Goal: Transaction & Acquisition: Purchase product/service

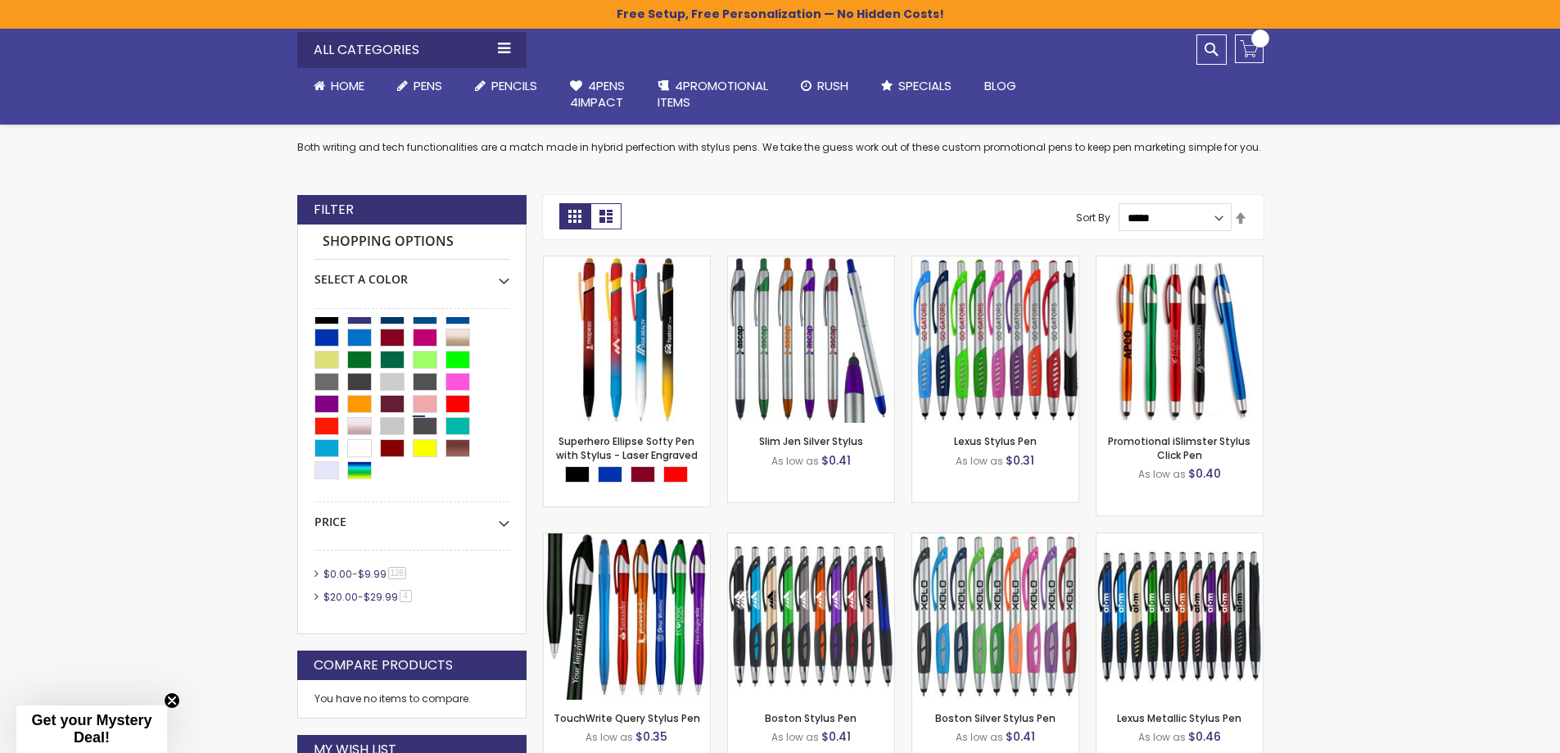
scroll to position [13, 0]
click at [461, 423] on div "Teal" at bounding box center [457, 423] width 25 height 18
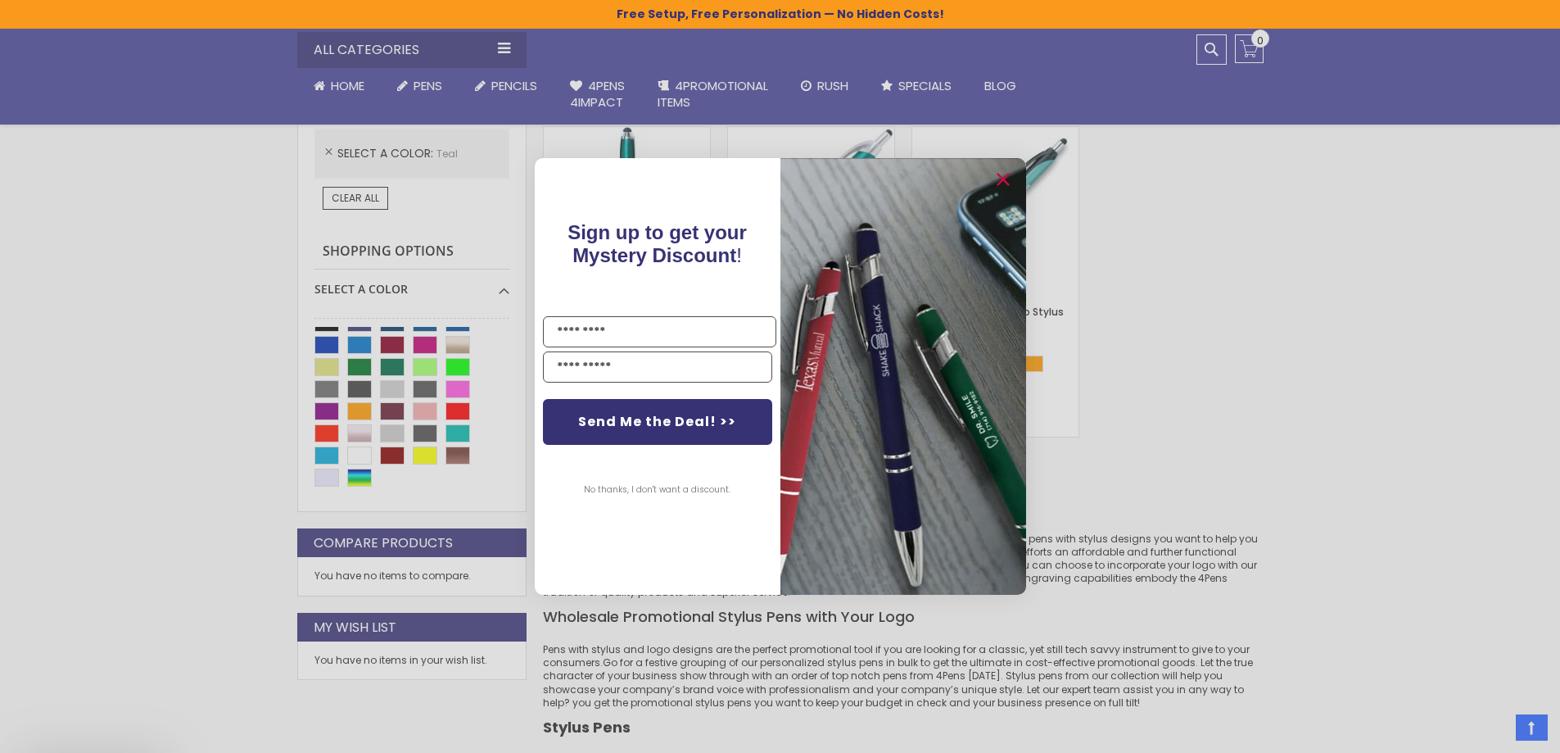
scroll to position [602, 0]
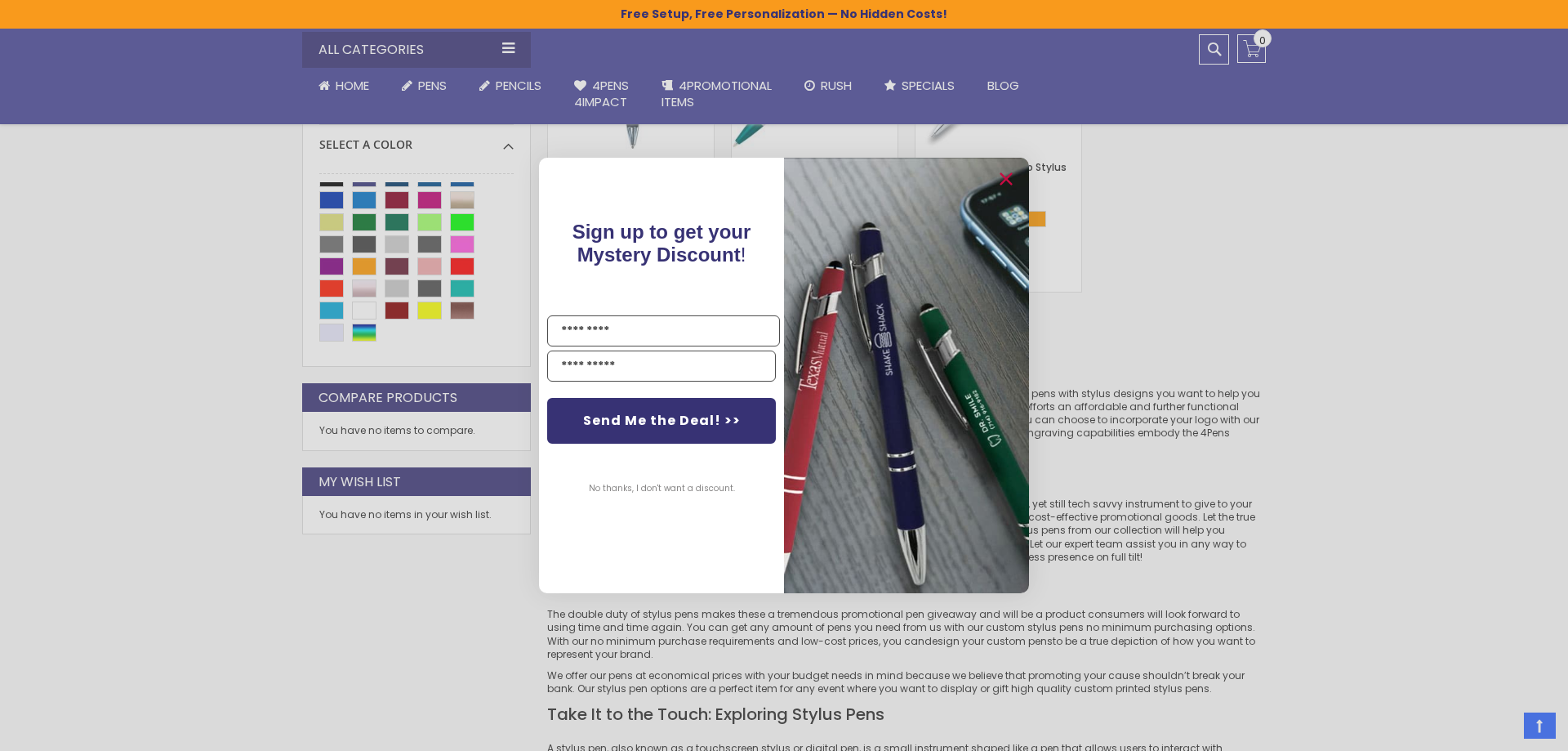
click at [214, 352] on div "Close dialog Sign up to get your Mystery Discount ! Name Email Send Me the Deal…" at bounding box center [784, 375] width 1568 height 751
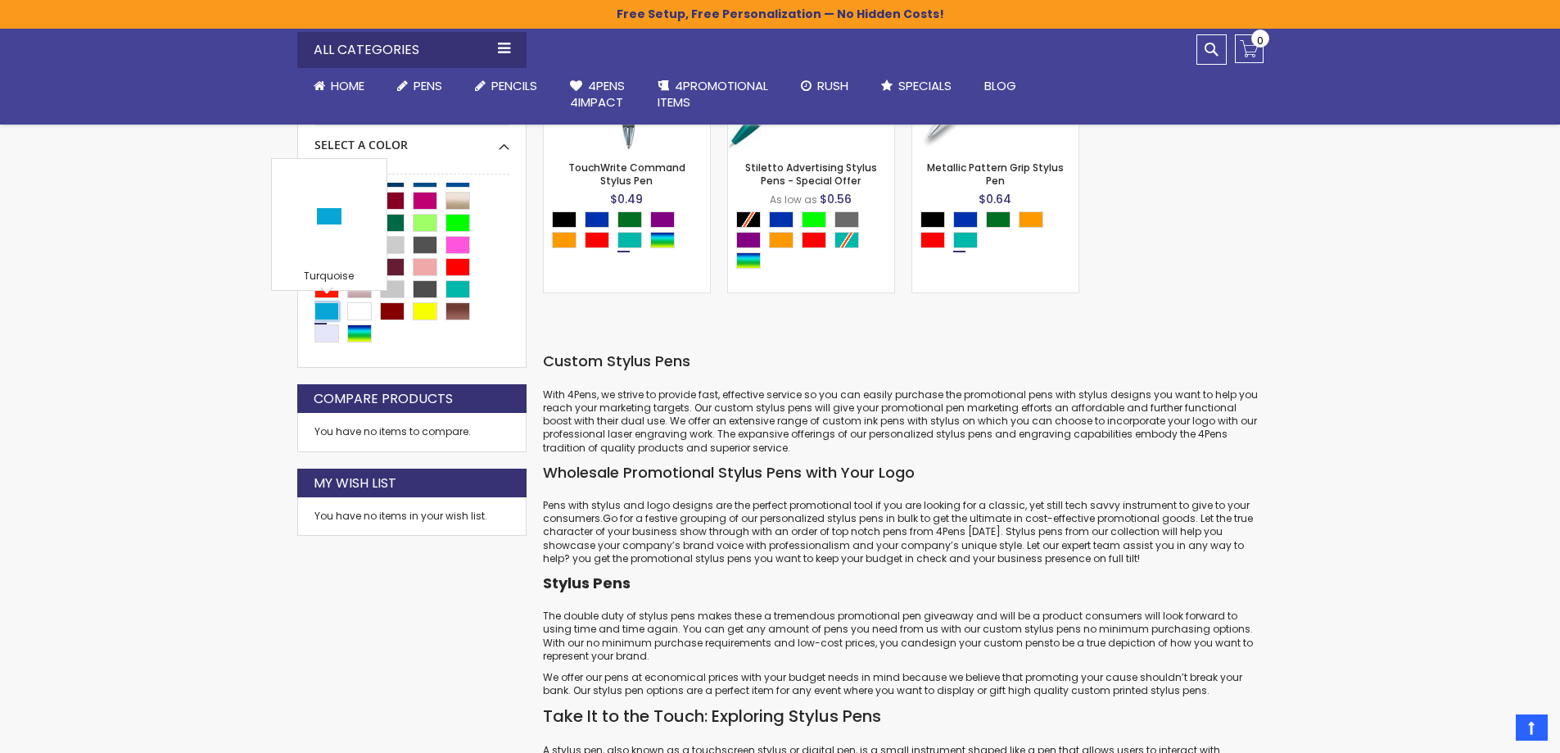
click at [324, 310] on div "Turquoise" at bounding box center [326, 311] width 25 height 18
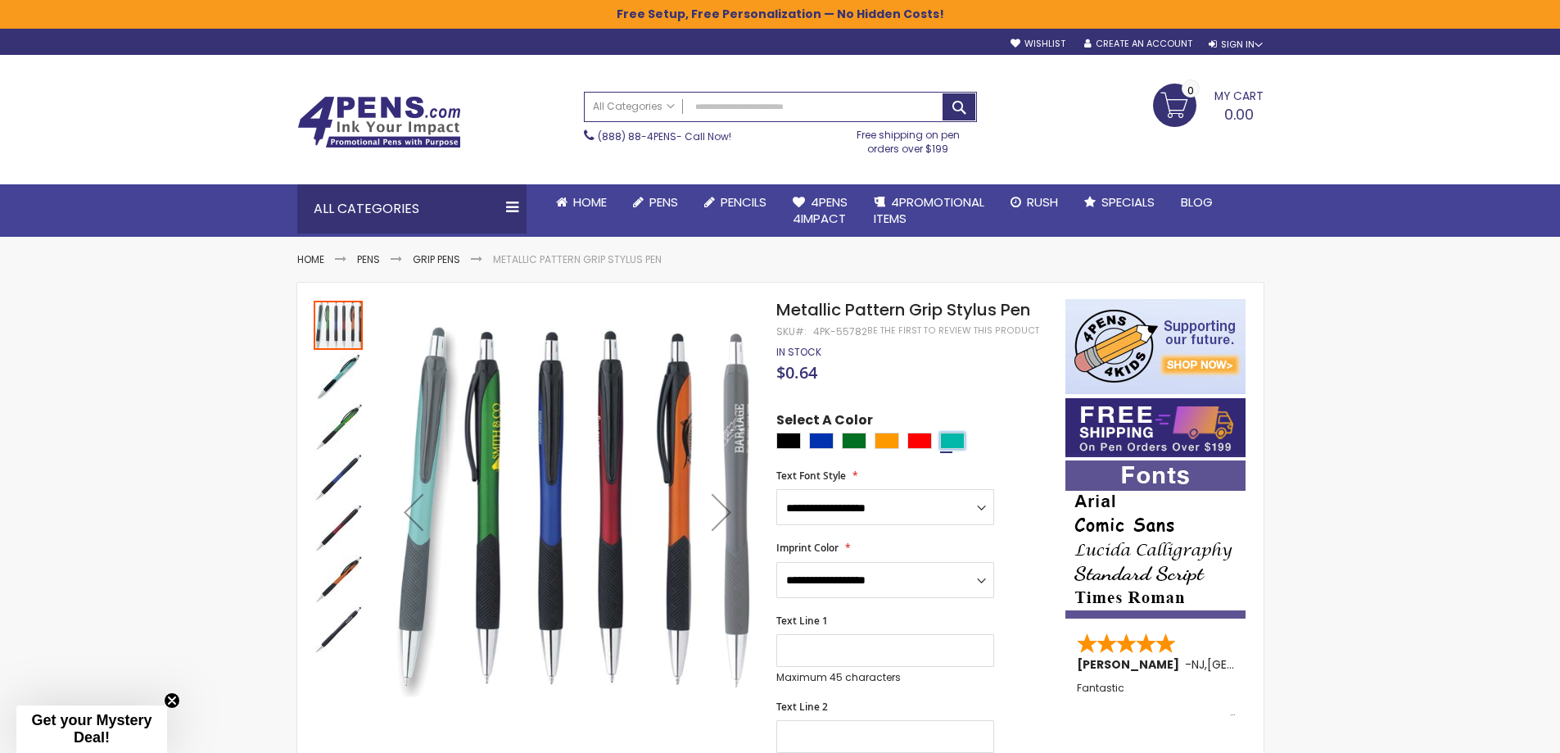
click at [958, 443] on div "Teal" at bounding box center [952, 440] width 25 height 16
type input "****"
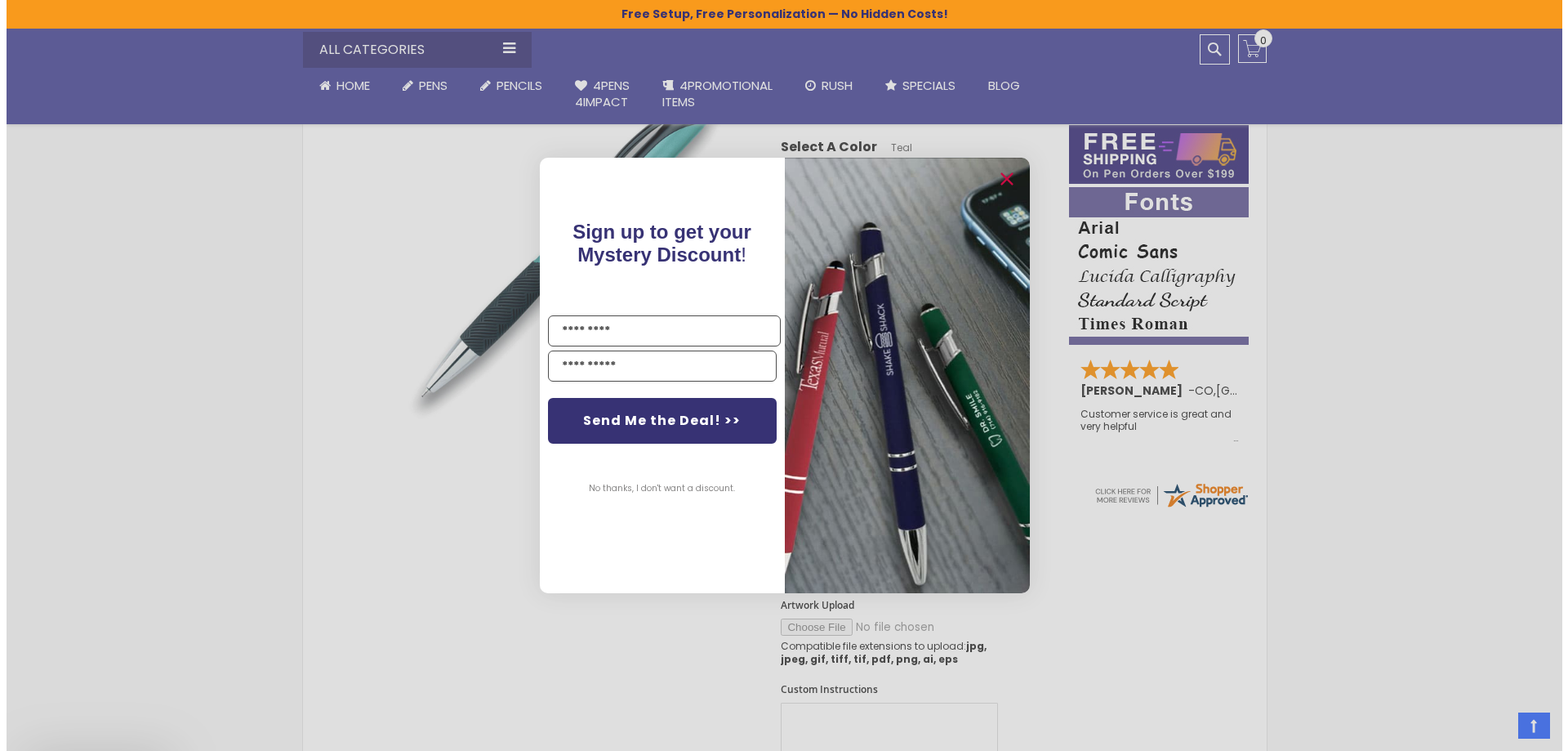
scroll to position [490, 0]
